Goal: Task Accomplishment & Management: Manage account settings

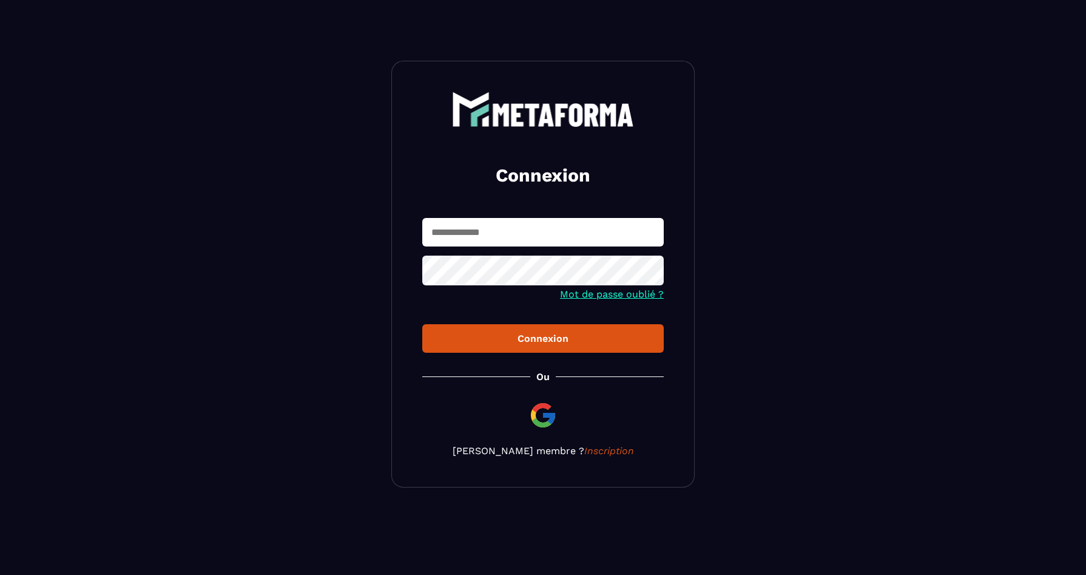
type input "**********"
click at [575, 344] on div "Connexion" at bounding box center [543, 339] width 222 height 12
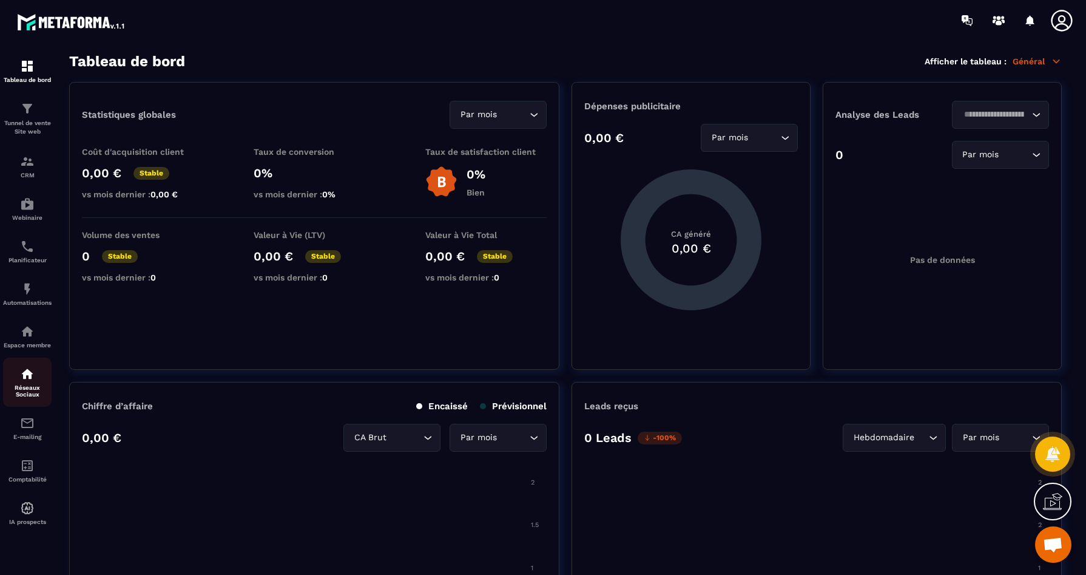
click at [23, 385] on div "Réseaux Sociaux" at bounding box center [27, 382] width 49 height 31
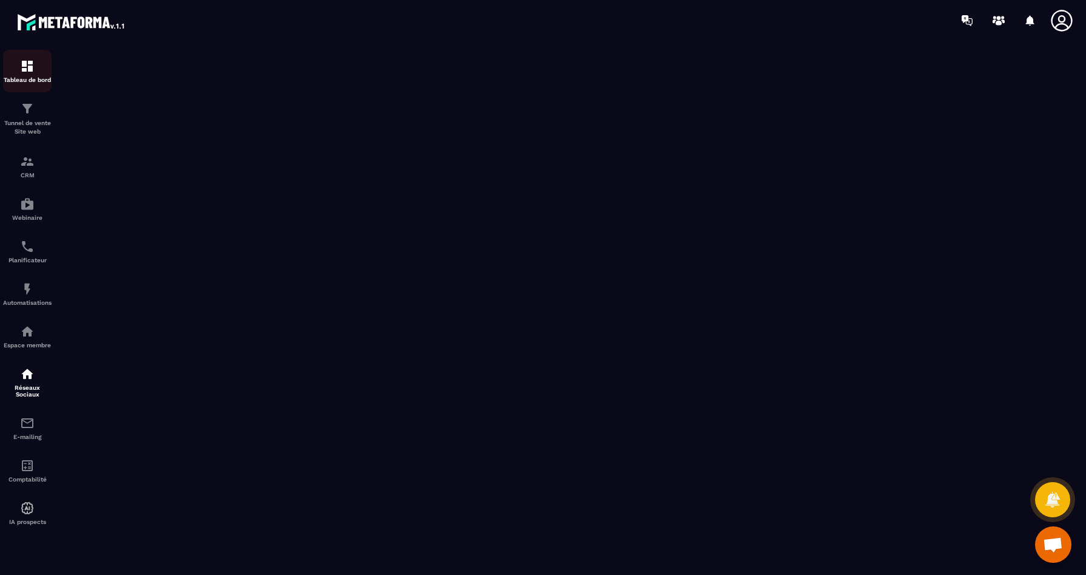
click at [27, 61] on img at bounding box center [27, 66] width 15 height 15
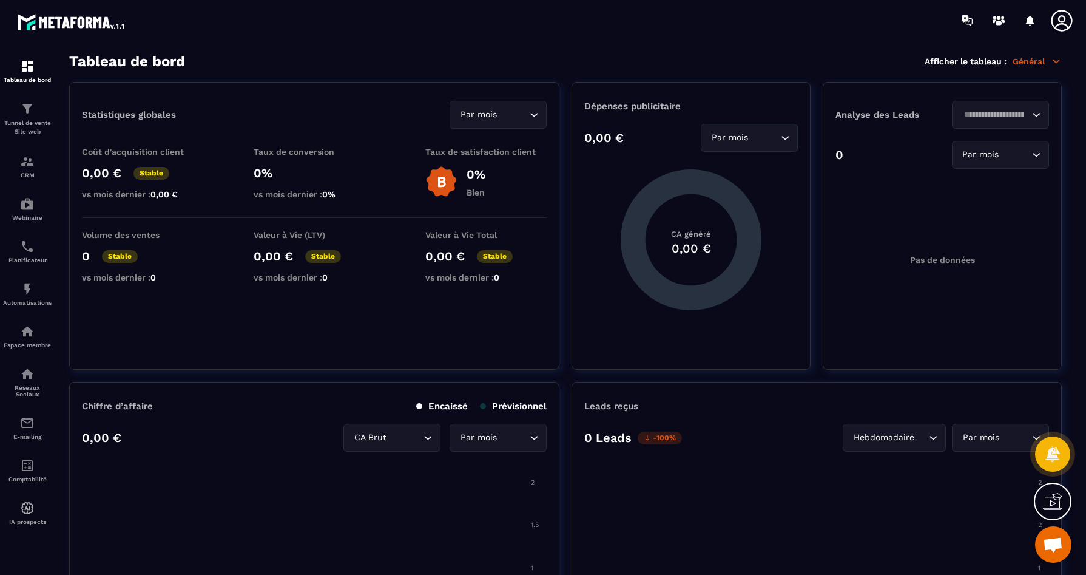
click at [1058, 22] on icon at bounding box center [1062, 20] width 24 height 24
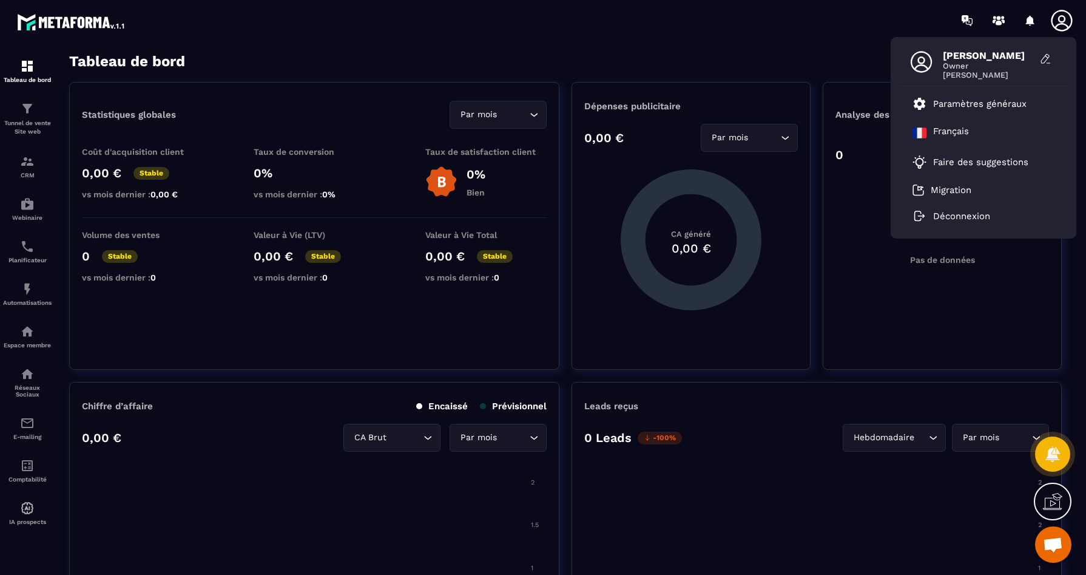
click at [522, 54] on div "Tableau de bord Afficher le tableau : Général" at bounding box center [565, 61] width 993 height 17
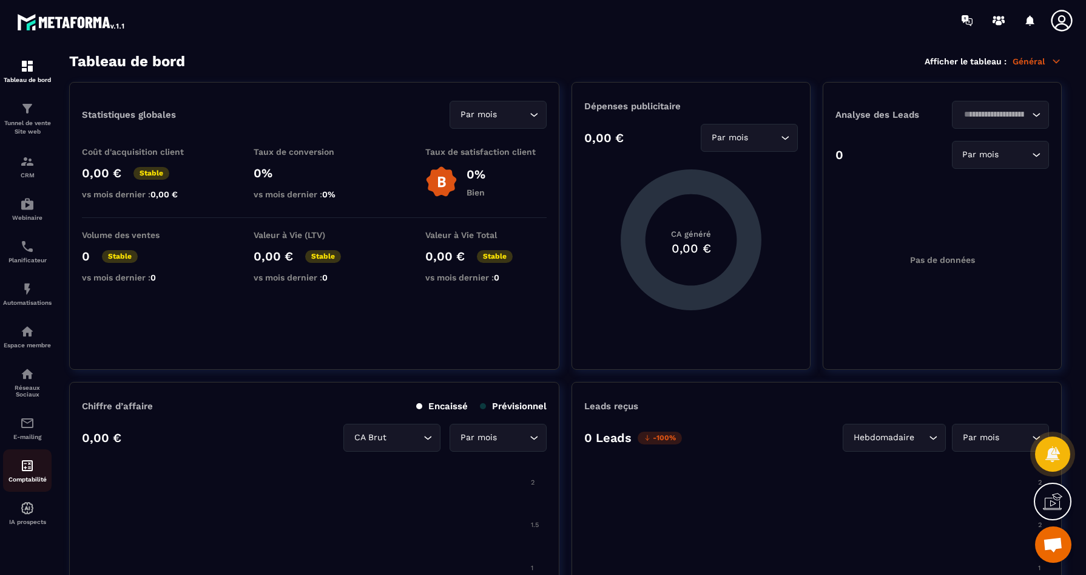
click at [33, 473] on img at bounding box center [27, 465] width 15 height 15
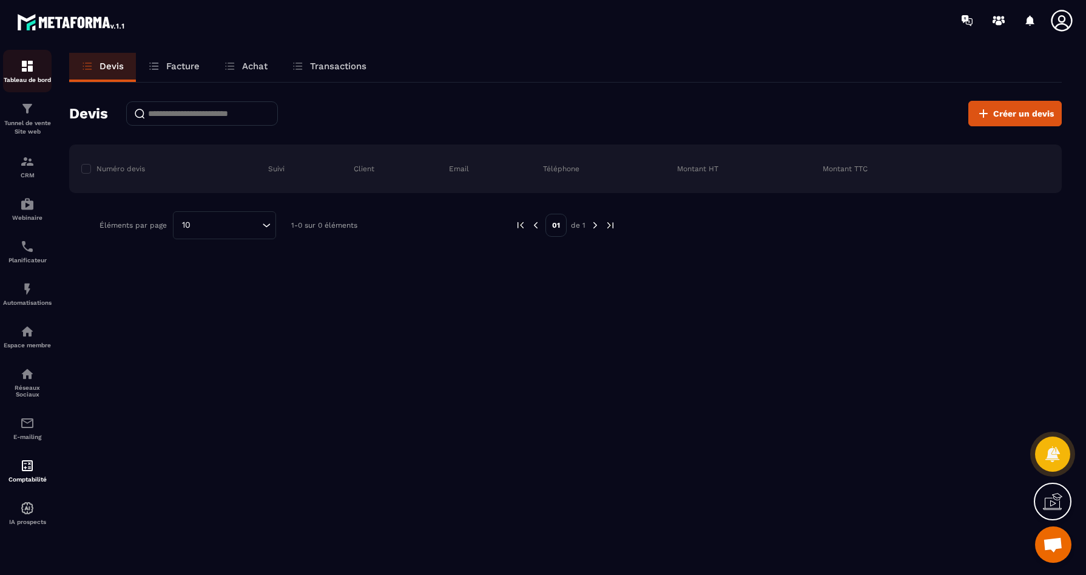
click at [27, 84] on link "Tableau de bord" at bounding box center [27, 71] width 49 height 42
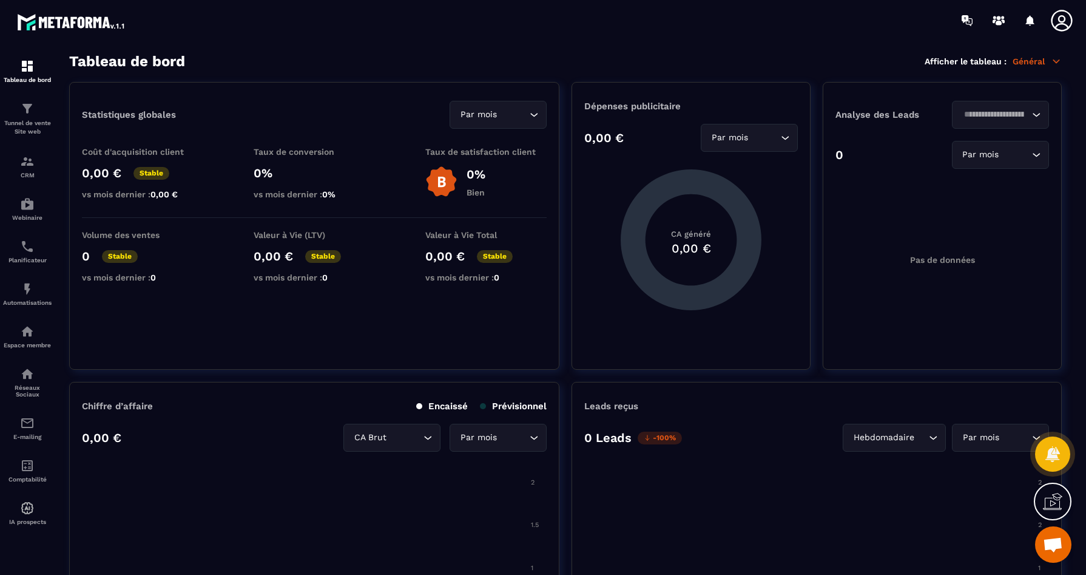
click at [1068, 20] on icon at bounding box center [1062, 20] width 24 height 24
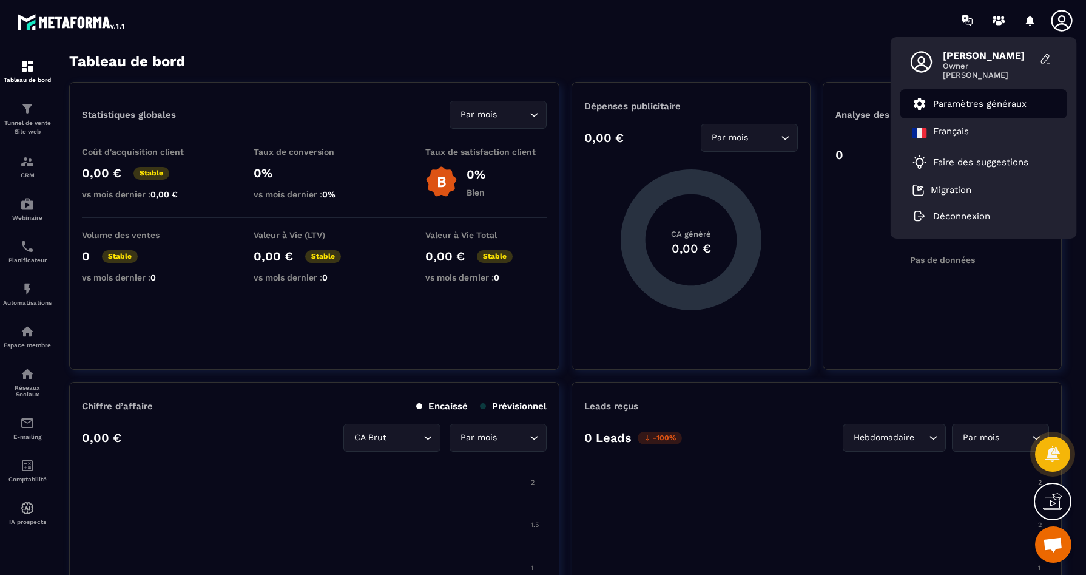
click at [965, 110] on link "Paramètres généraux" at bounding box center [970, 103] width 114 height 15
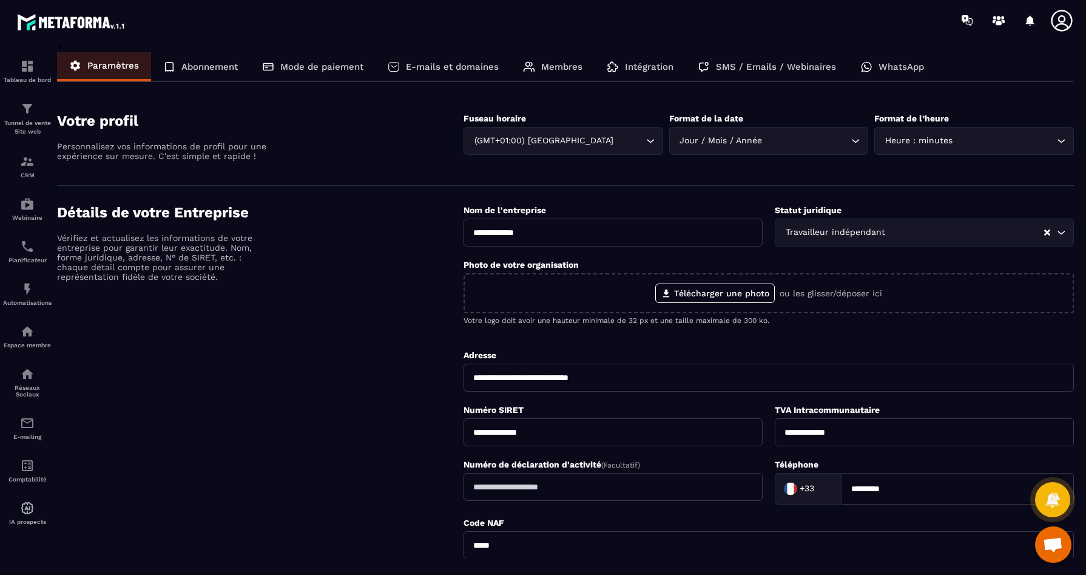
click at [197, 65] on p "Abonnement" at bounding box center [209, 66] width 56 height 11
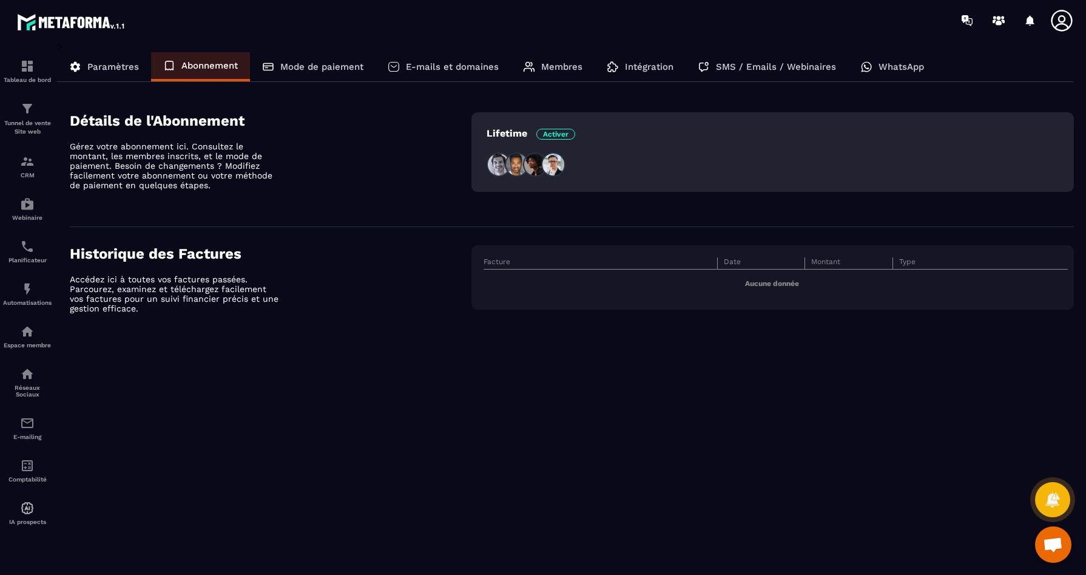
click at [302, 71] on p "Mode de paiement" at bounding box center [321, 66] width 83 height 11
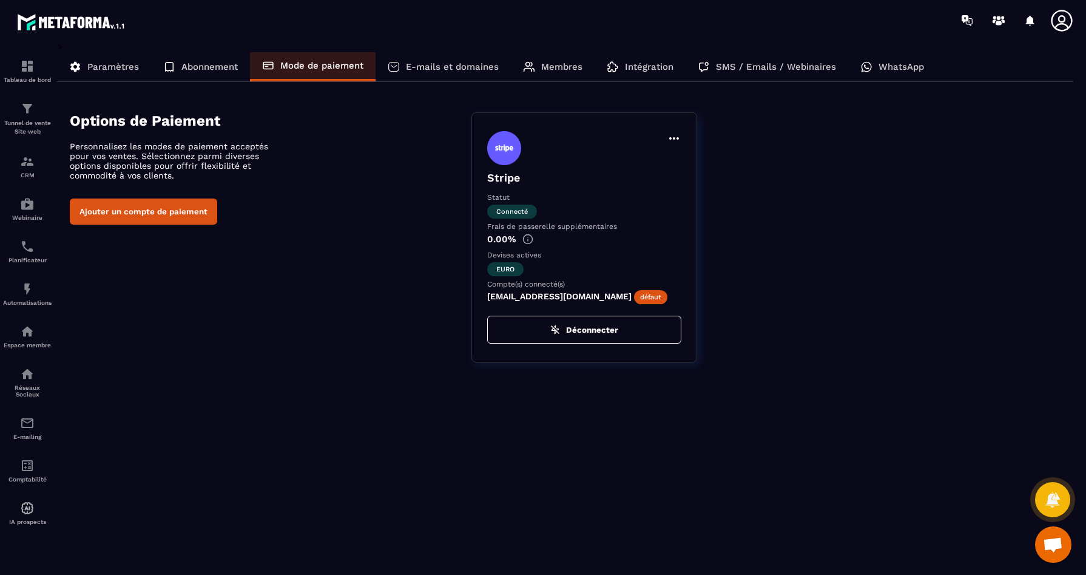
click at [419, 68] on p "E-mails et domaines" at bounding box center [452, 66] width 93 height 11
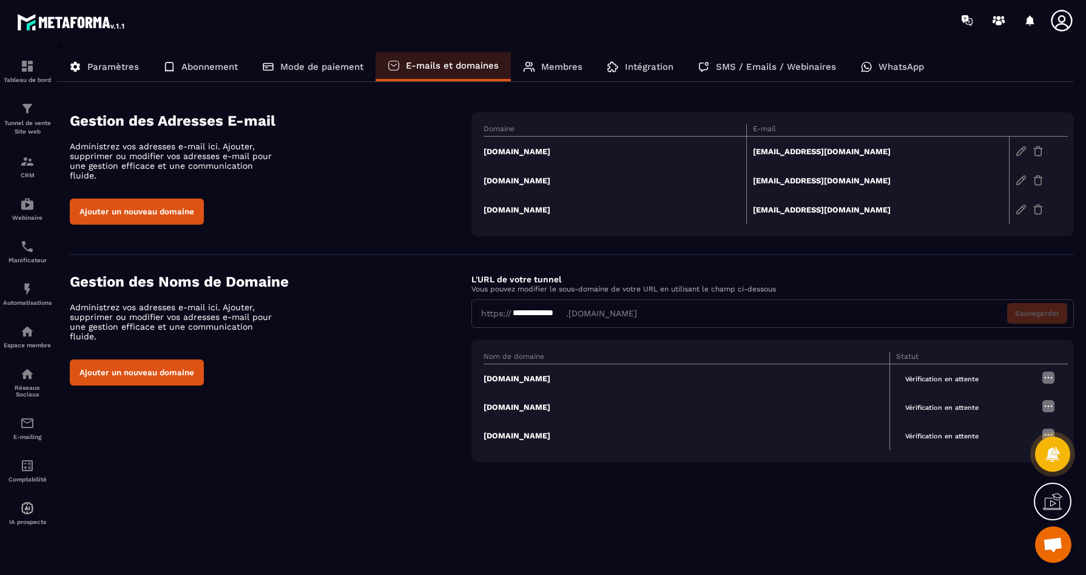
click at [1049, 376] on img at bounding box center [1048, 377] width 15 height 15
click at [907, 373] on span "Vérification en attente" at bounding box center [942, 379] width 92 height 14
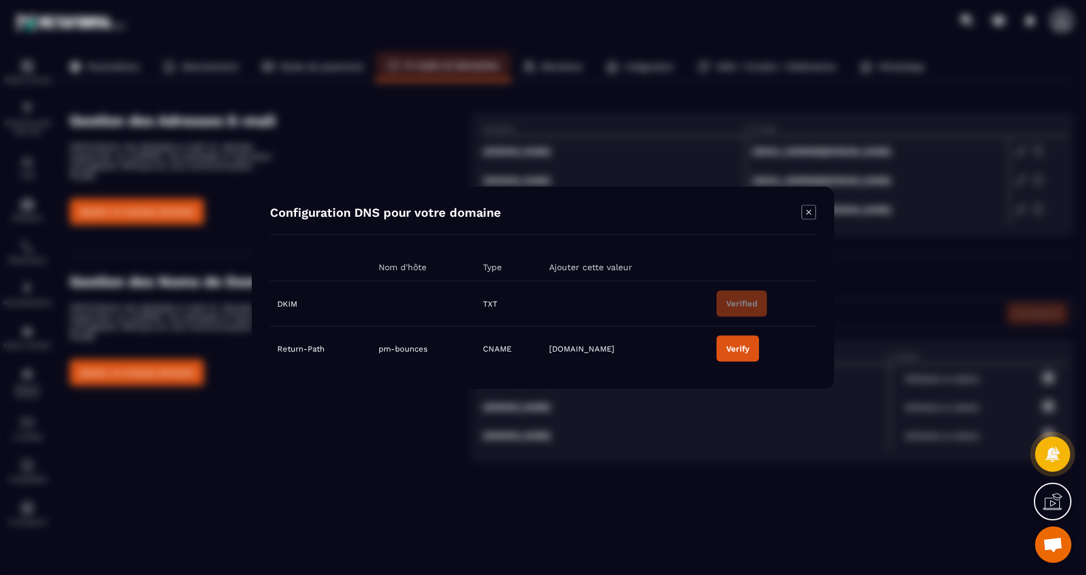
click at [734, 344] on div "Verify" at bounding box center [737, 348] width 23 height 9
drag, startPoint x: 425, startPoint y: 350, endPoint x: 390, endPoint y: 350, distance: 35.8
click at [390, 350] on span "pm-bounces" at bounding box center [403, 348] width 49 height 9
drag, startPoint x: 379, startPoint y: 349, endPoint x: 433, endPoint y: 347, distance: 54.7
click at [433, 347] on td "pm-bounces" at bounding box center [423, 348] width 104 height 45
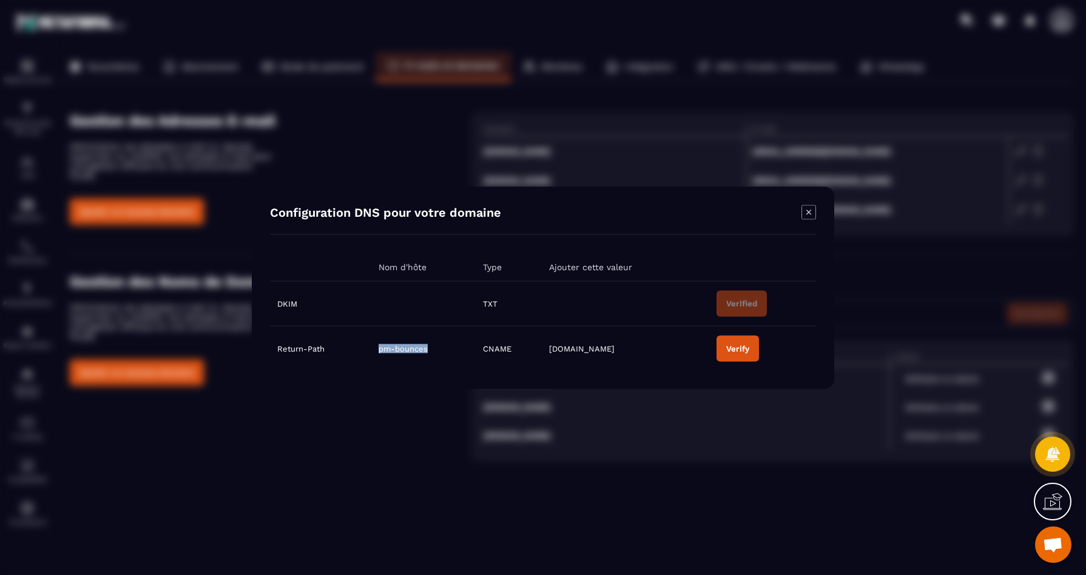
copy span "pm-bounces"
drag, startPoint x: 603, startPoint y: 347, endPoint x: 550, endPoint y: 348, distance: 52.8
click at [550, 348] on td "pm.mtasv.net" at bounding box center [626, 348] width 168 height 45
copy span "pm.mtasv.net"
click at [740, 354] on button "Verify" at bounding box center [738, 348] width 42 height 26
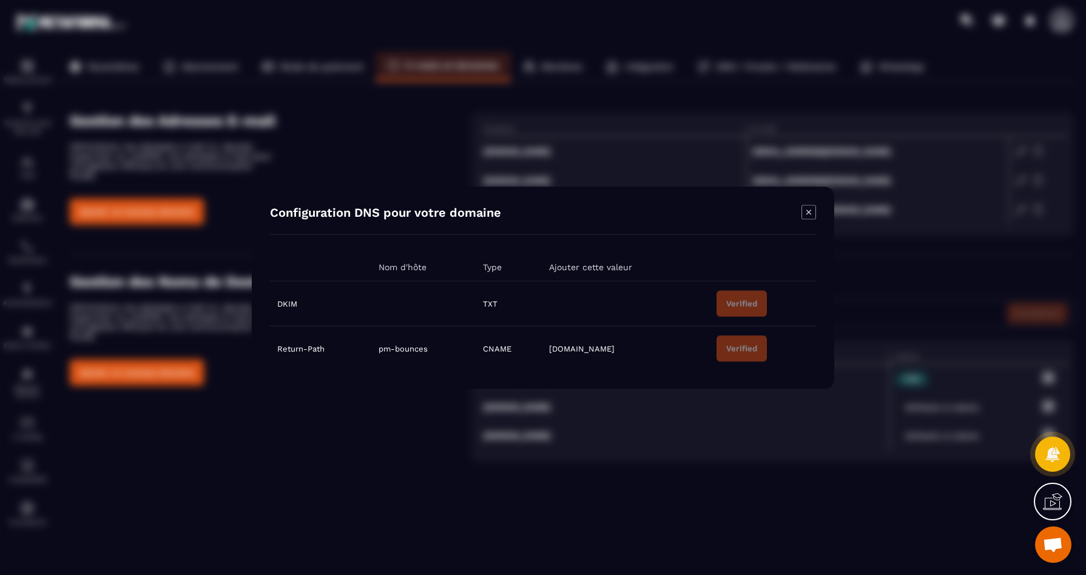
click at [809, 209] on icon "Modal window" at bounding box center [809, 212] width 15 height 15
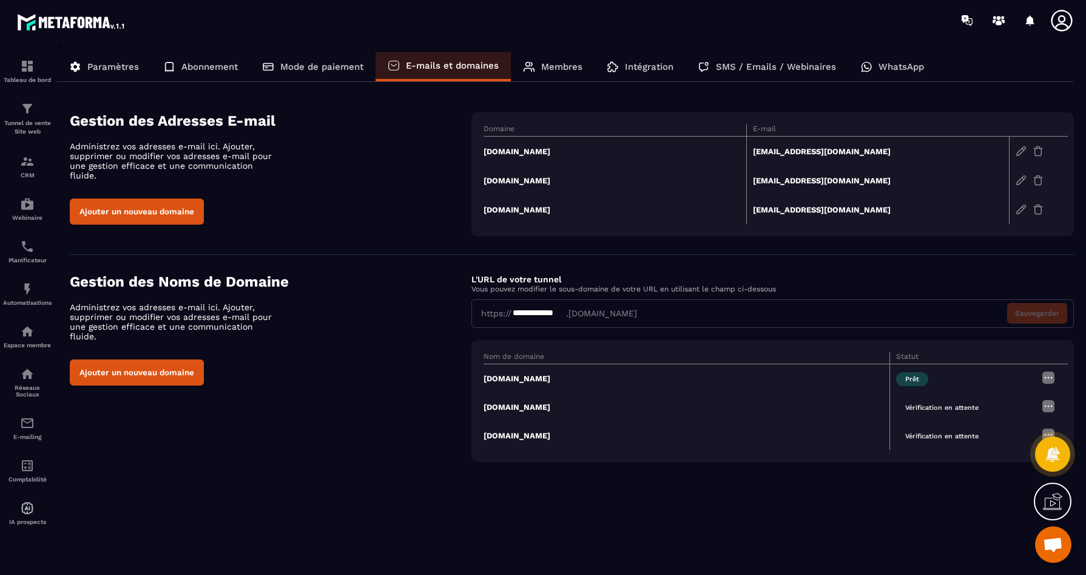
click at [969, 406] on span "Vérification en attente" at bounding box center [942, 408] width 92 height 14
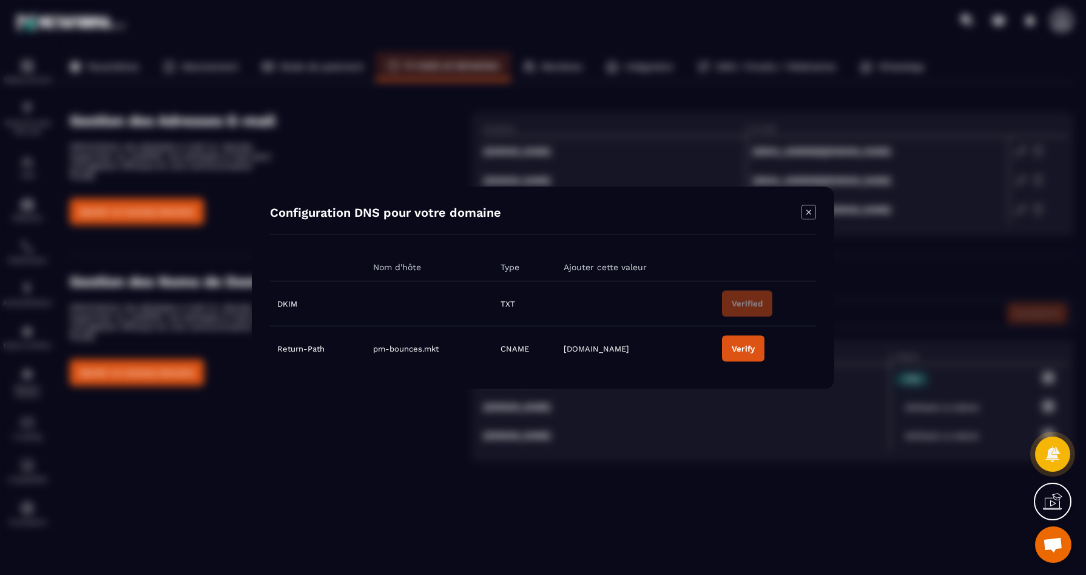
click at [737, 353] on div "Verify" at bounding box center [743, 348] width 23 height 9
drag, startPoint x: 442, startPoint y: 351, endPoint x: 375, endPoint y: 353, distance: 66.8
click at [375, 353] on td "pm-bounces.mkt" at bounding box center [430, 348] width 128 height 45
copy span "pm-bounces.mkt"
drag, startPoint x: 618, startPoint y: 348, endPoint x: 566, endPoint y: 350, distance: 51.6
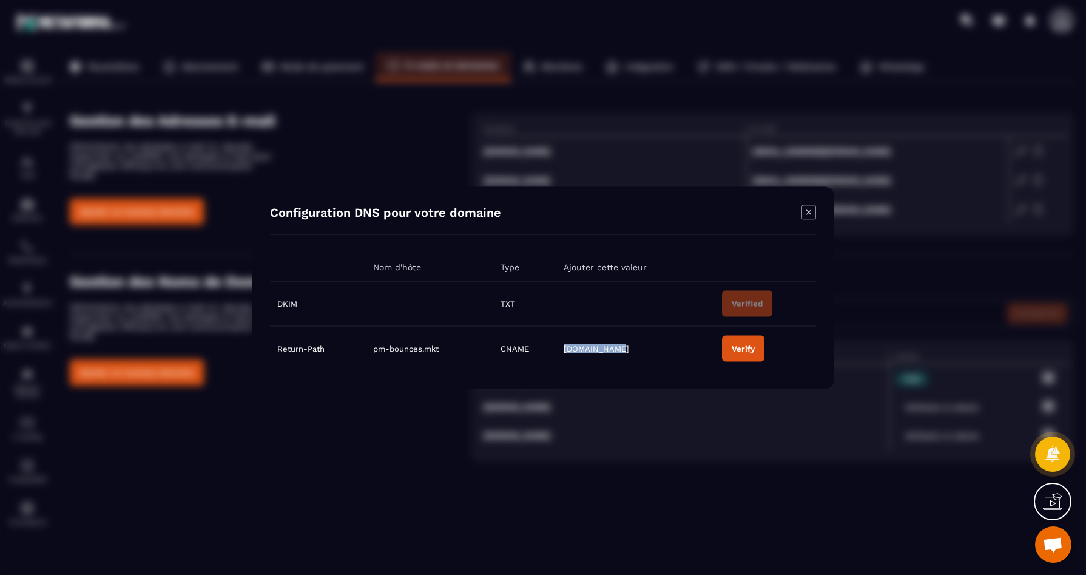
click at [566, 350] on td "pm.mtasv.net" at bounding box center [636, 348] width 158 height 45
copy span "pm.mtasv.net"
click at [735, 343] on button "Verify" at bounding box center [743, 348] width 42 height 26
click at [805, 209] on icon "Modal window" at bounding box center [809, 212] width 15 height 15
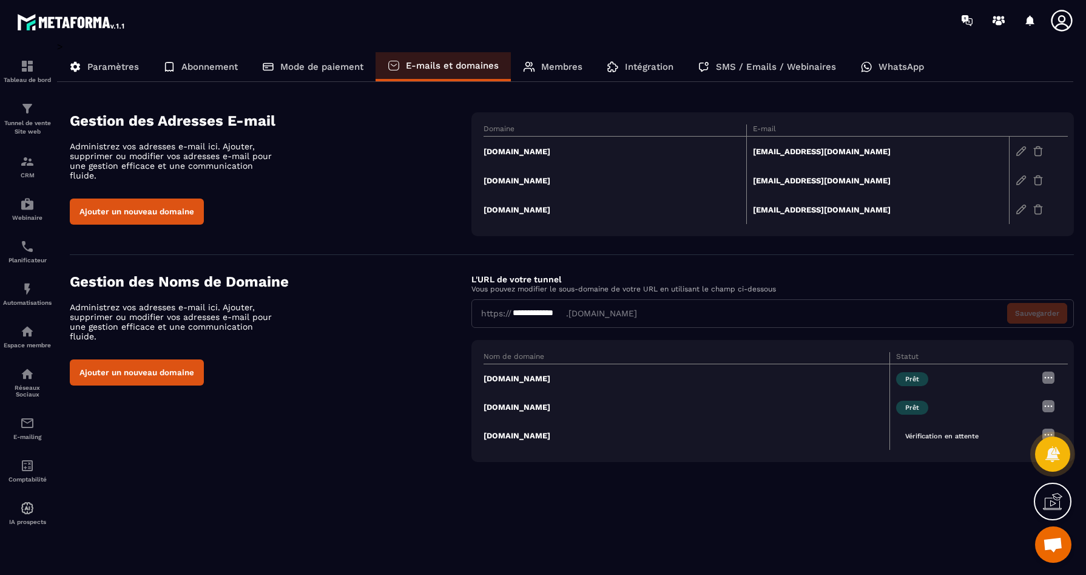
click at [935, 436] on span "Vérification en attente" at bounding box center [942, 436] width 92 height 14
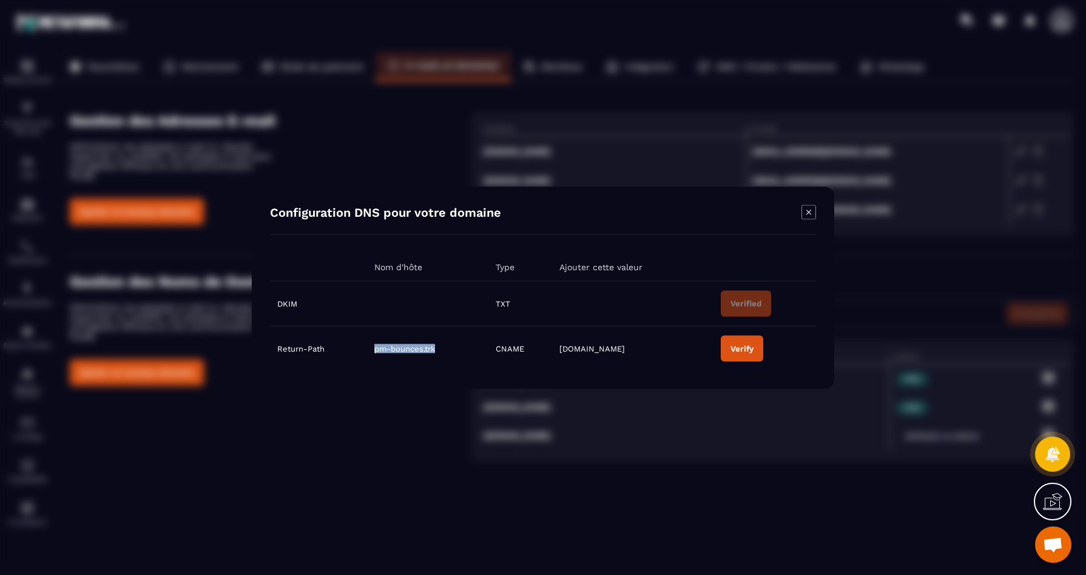
drag, startPoint x: 436, startPoint y: 350, endPoint x: 357, endPoint y: 344, distance: 78.5
click at [357, 344] on tr "Return-Path pm-bounces.trk CNAME pm.mtasv.net Verify" at bounding box center [543, 348] width 546 height 45
copy tr "pm-bounces.trk"
drag, startPoint x: 560, startPoint y: 350, endPoint x: 609, endPoint y: 355, distance: 50.1
click at [609, 355] on td "pm.mtasv.net" at bounding box center [632, 348] width 161 height 45
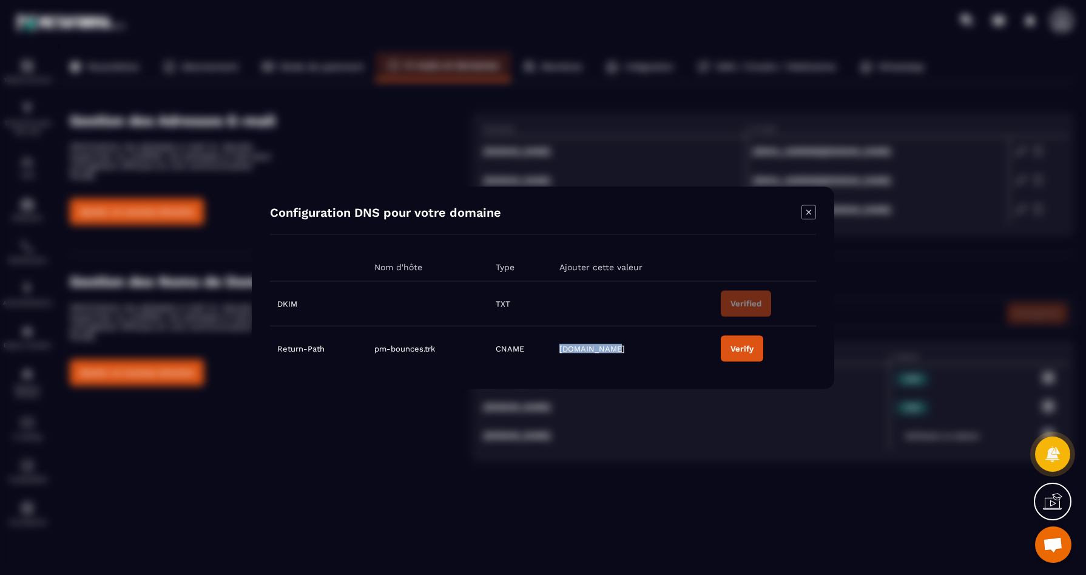
copy span "pm.mtasv.net"
click at [732, 340] on button "Verify" at bounding box center [742, 348] width 42 height 26
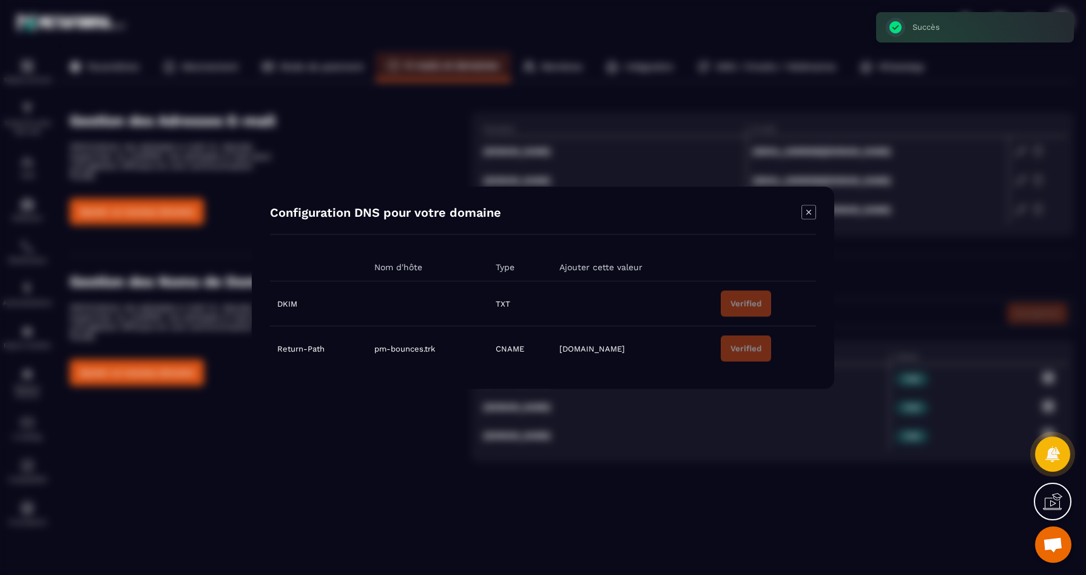
click at [808, 214] on icon "Modal window" at bounding box center [809, 212] width 15 height 15
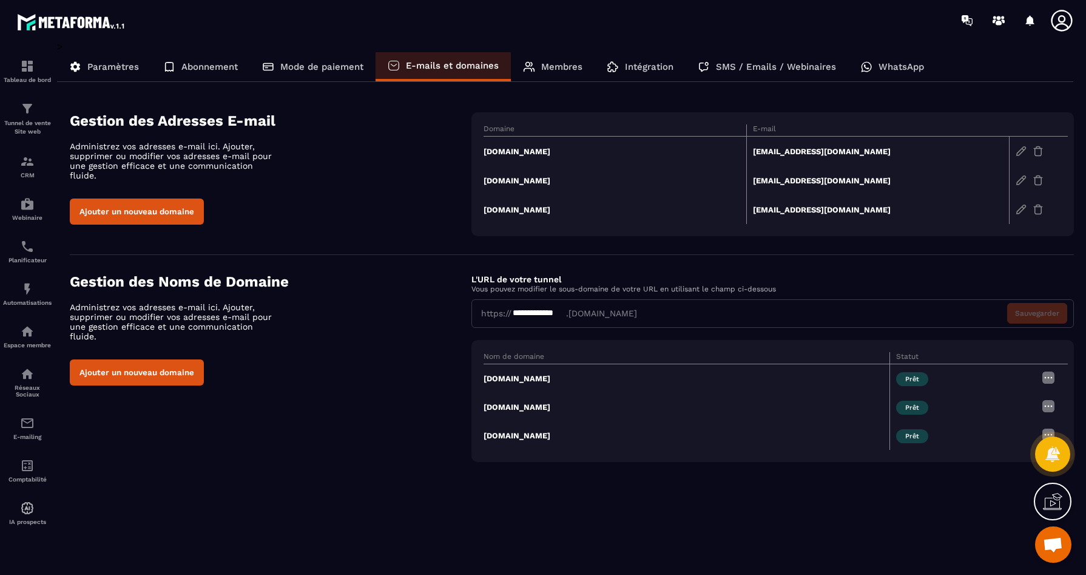
click at [621, 314] on div "**********" at bounding box center [773, 313] width 603 height 29
click at [548, 69] on p "Membres" at bounding box center [561, 66] width 41 height 11
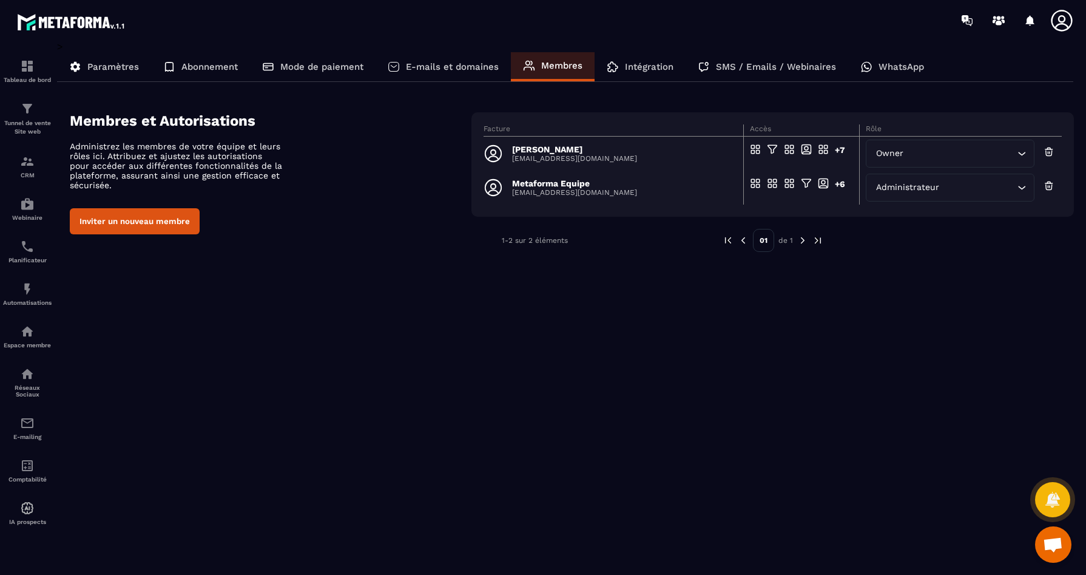
click at [651, 63] on p "Intégration" at bounding box center [649, 66] width 49 height 11
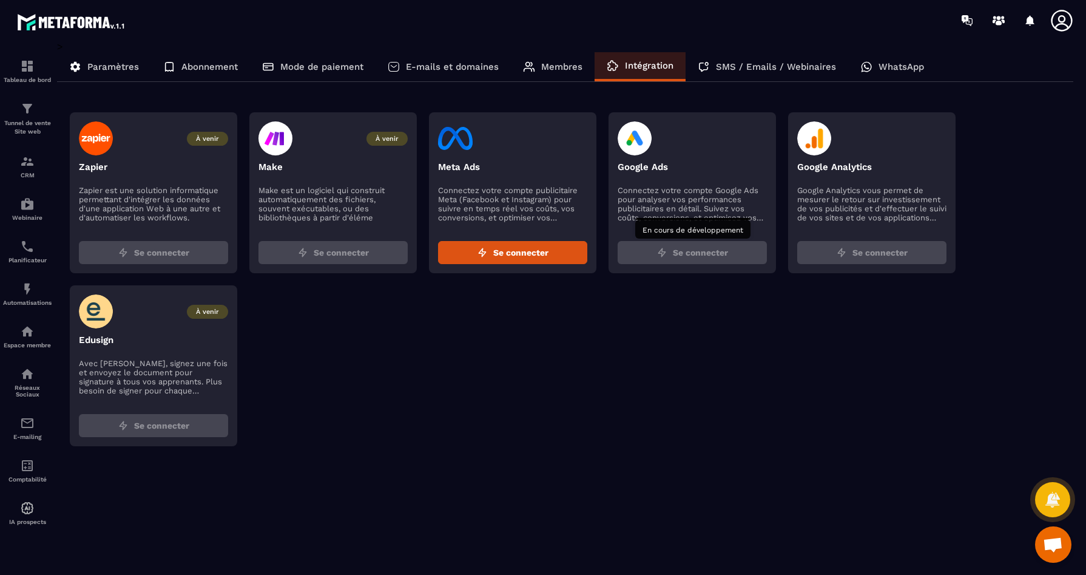
click at [691, 257] on span "Se connecter" at bounding box center [700, 252] width 55 height 12
click at [564, 250] on button "Se connecter" at bounding box center [512, 252] width 149 height 23
